Goal: Navigation & Orientation: Find specific page/section

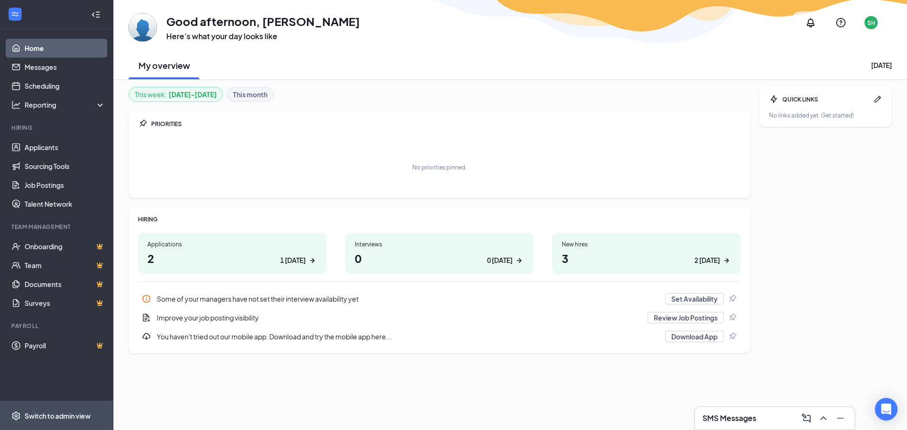
click at [45, 393] on span "Switch to admin view" at bounding box center [65, 415] width 81 height 29
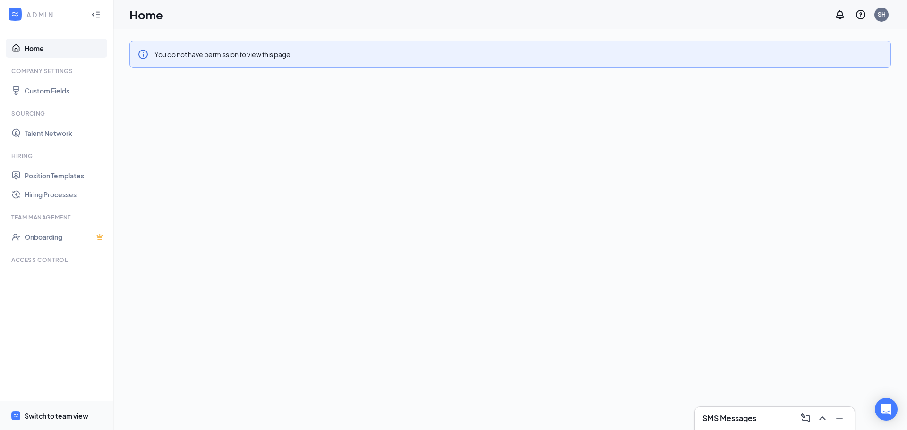
click at [54, 413] on div "Switch to team view" at bounding box center [57, 415] width 64 height 9
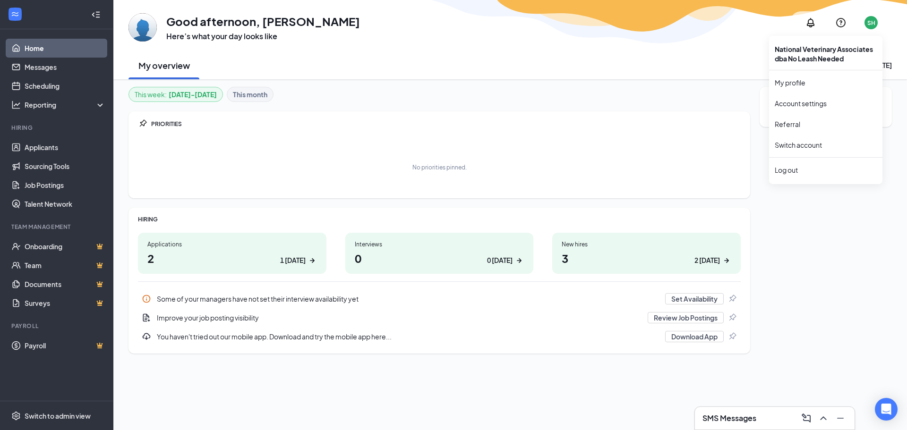
click at [872, 19] on div "SH" at bounding box center [871, 23] width 8 height 8
